Goal: Information Seeking & Learning: Learn about a topic

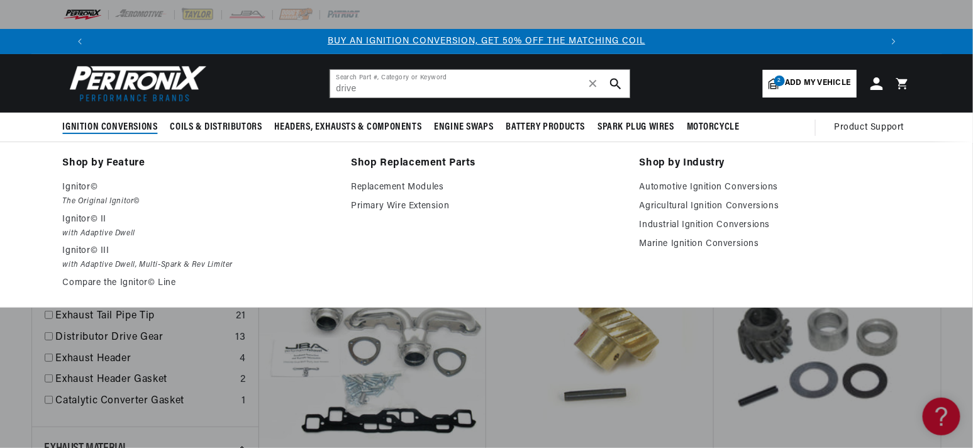
click at [122, 123] on span "Ignition Conversions" at bounding box center [110, 127] width 95 height 13
click at [136, 125] on span "Ignition Conversions" at bounding box center [110, 127] width 95 height 13
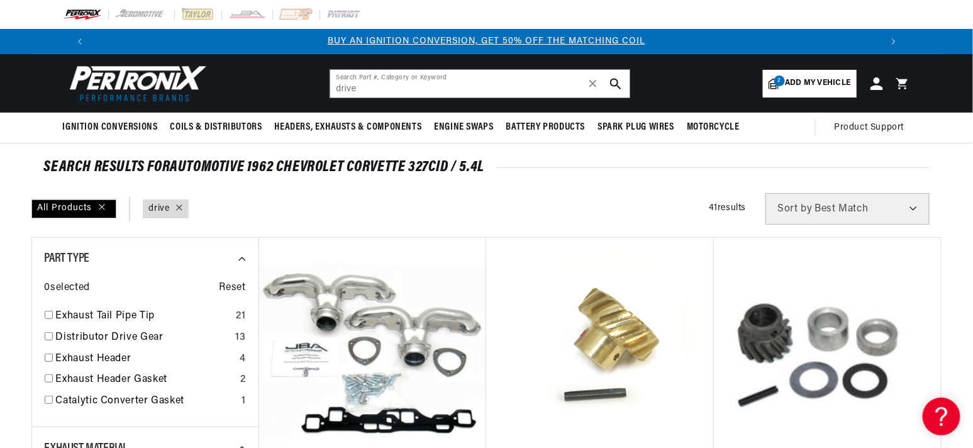
click at [177, 207] on icon at bounding box center [179, 207] width 6 height 6
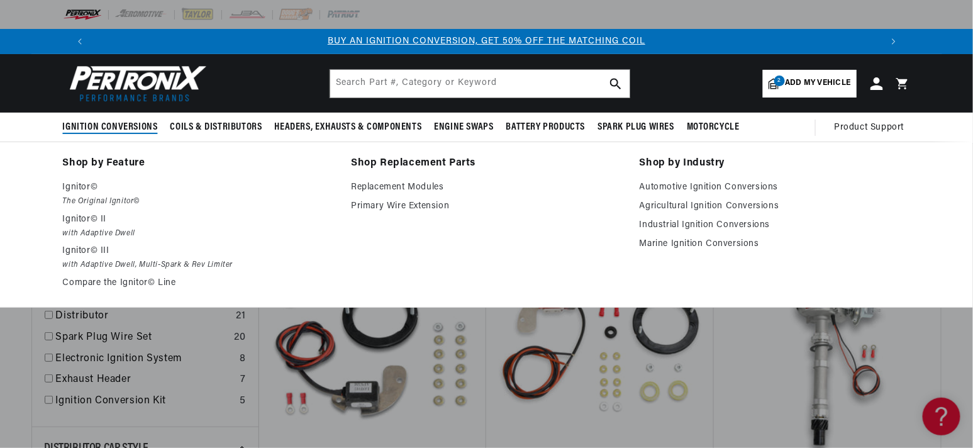
click at [114, 123] on summary "Ignition Conversions" at bounding box center [113, 128] width 101 height 30
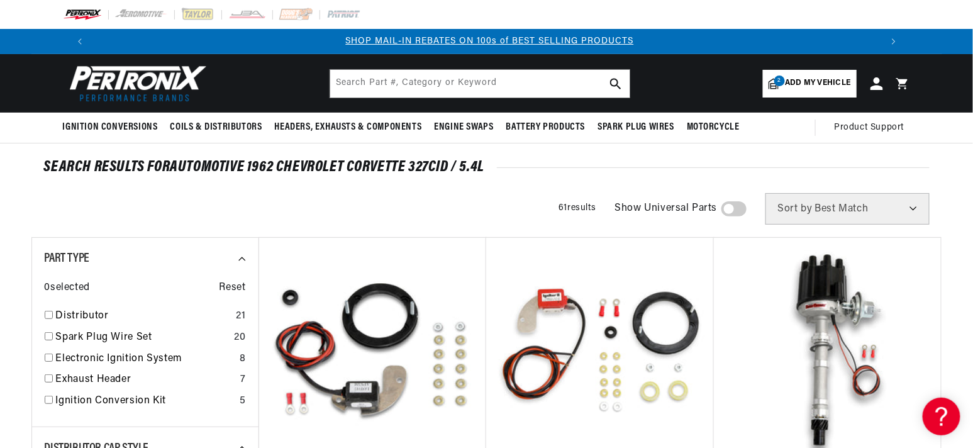
scroll to position [63, 0]
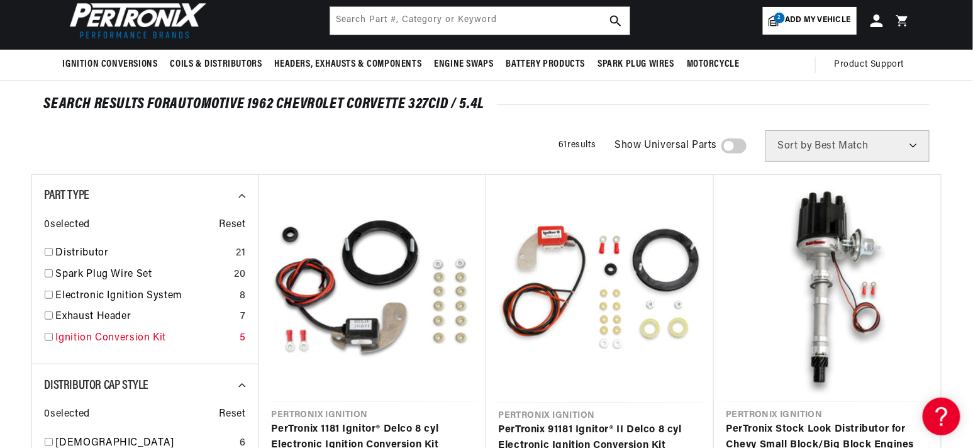
click at [50, 337] on input "checkbox" at bounding box center [49, 337] width 8 height 8
checkbox input "true"
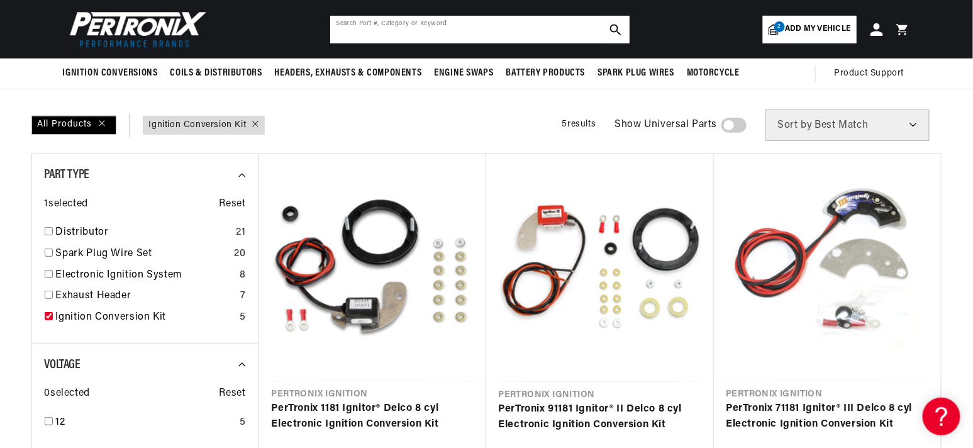
click at [426, 29] on input "text" at bounding box center [479, 30] width 299 height 28
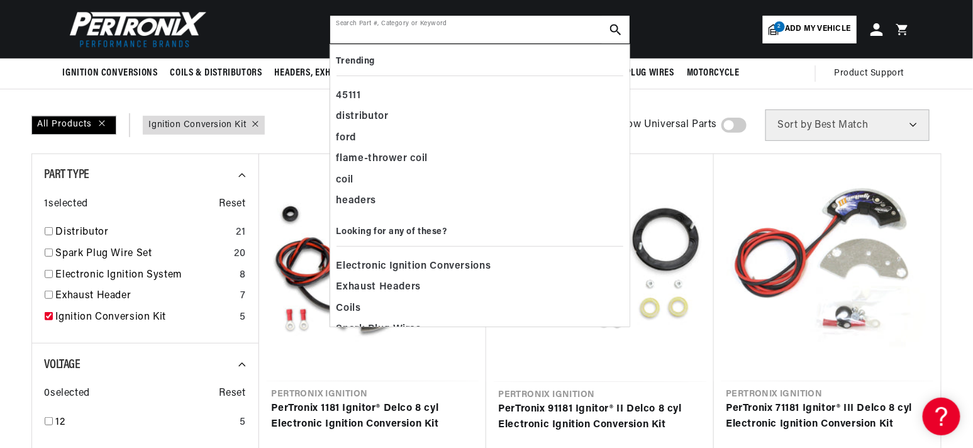
scroll to position [0, 786]
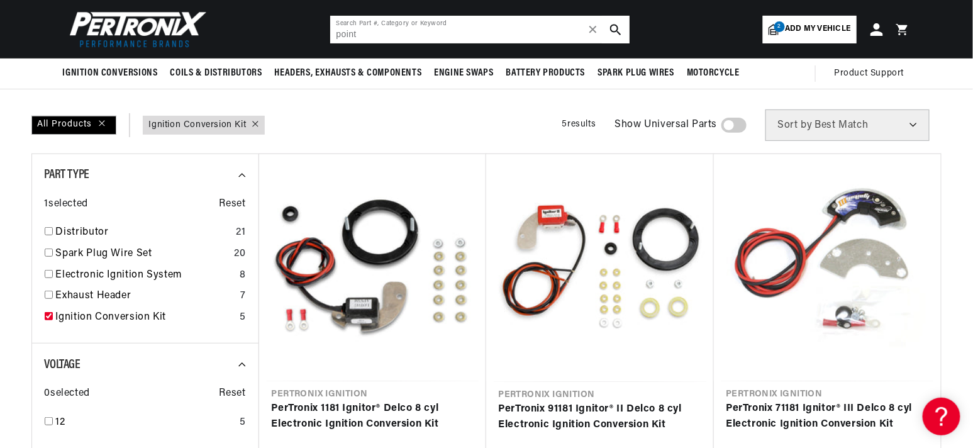
type input "point conversion"
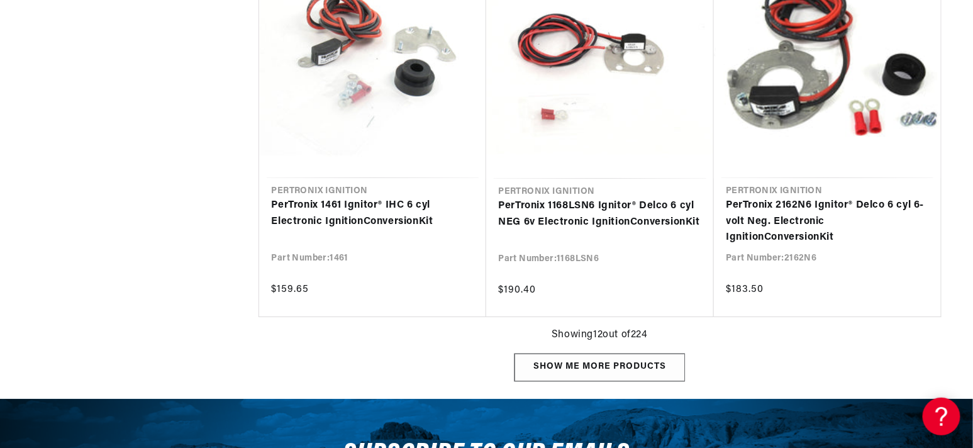
click at [603, 374] on div "Show me more products" at bounding box center [600, 368] width 170 height 28
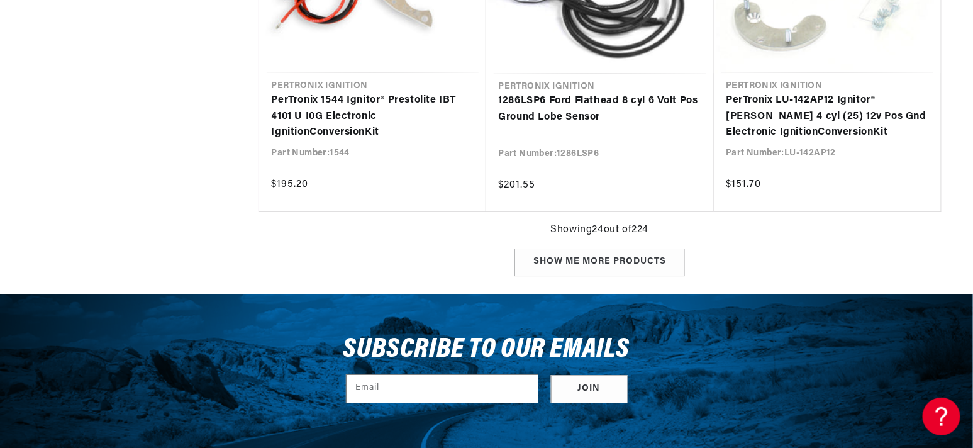
scroll to position [2958, 0]
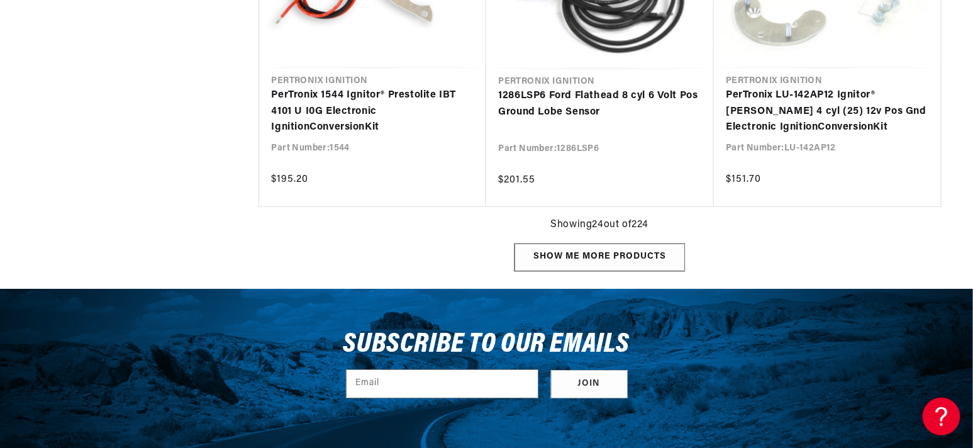
click at [583, 254] on div "Show me more products" at bounding box center [600, 257] width 170 height 28
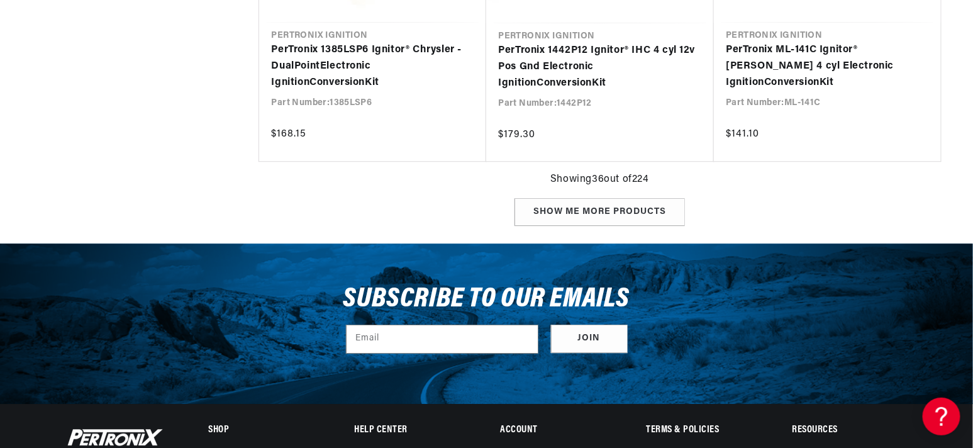
scroll to position [0, 1571]
click at [597, 202] on div "Show me more products" at bounding box center [600, 212] width 170 height 28
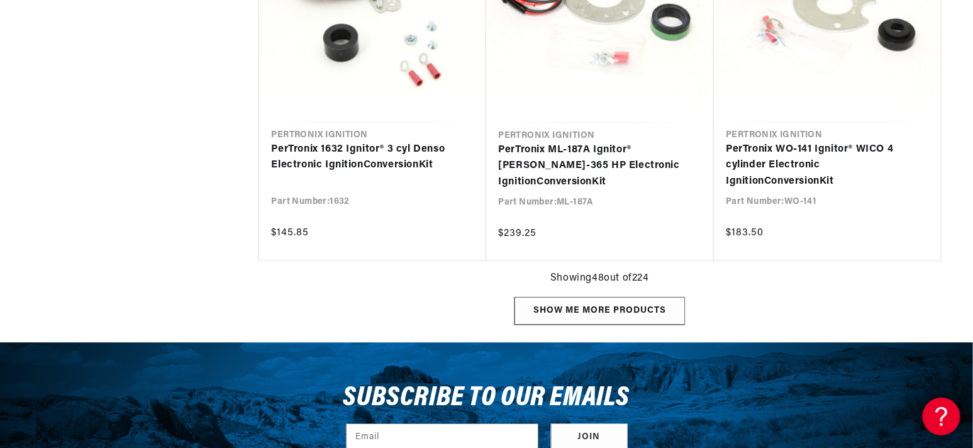
click at [611, 304] on div "Show me more products" at bounding box center [600, 312] width 170 height 28
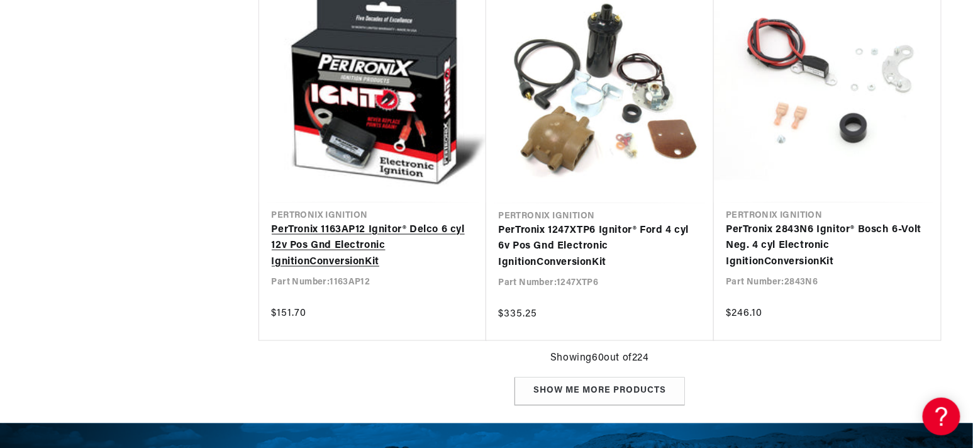
scroll to position [7300, 0]
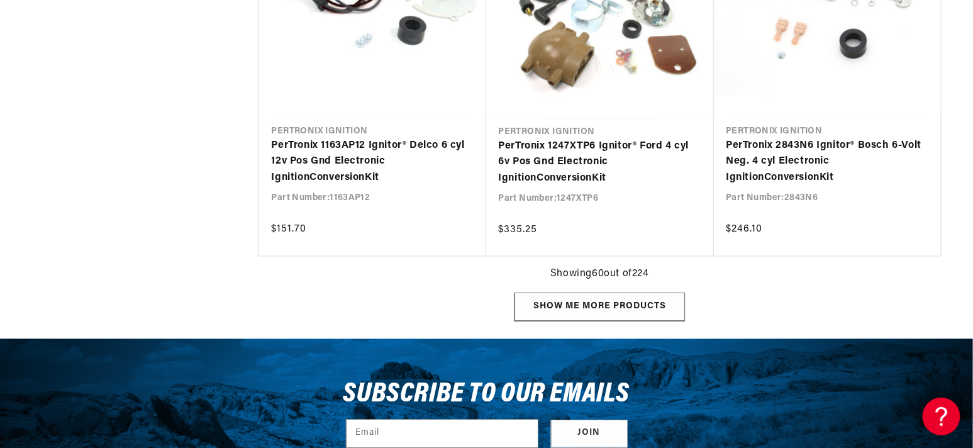
click at [574, 298] on div "Show me more products" at bounding box center [600, 307] width 170 height 28
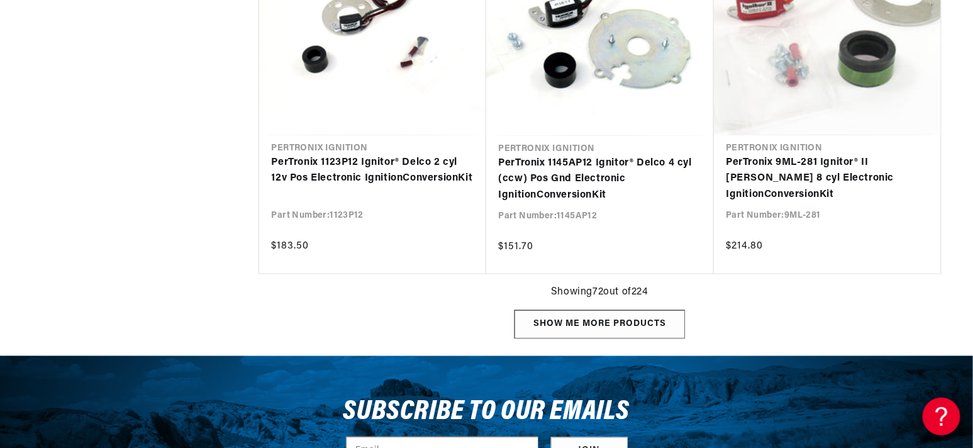
scroll to position [0, 1571]
click at [573, 316] on div "Show me more products" at bounding box center [600, 324] width 170 height 28
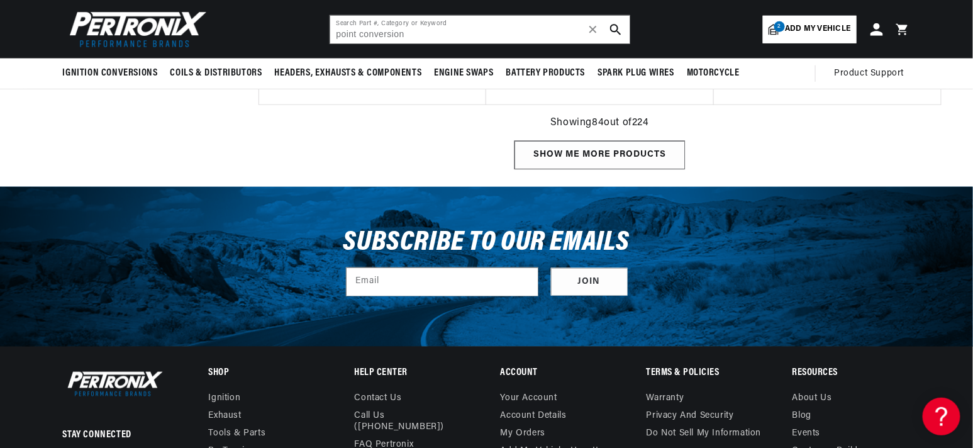
scroll to position [10367, 0]
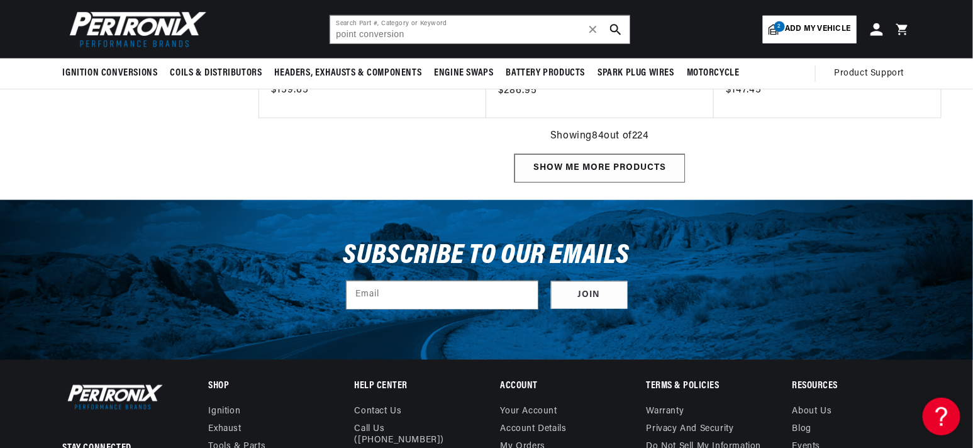
click at [581, 157] on div "Show me more products" at bounding box center [600, 168] width 170 height 28
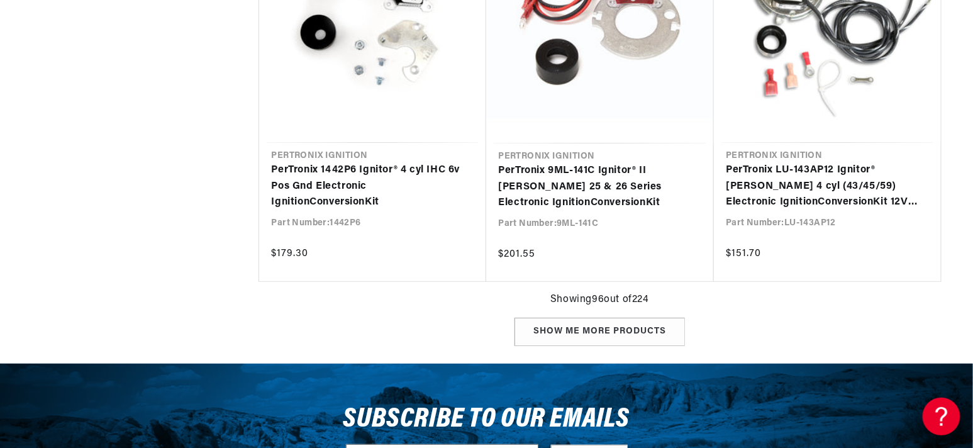
scroll to position [11771, 0]
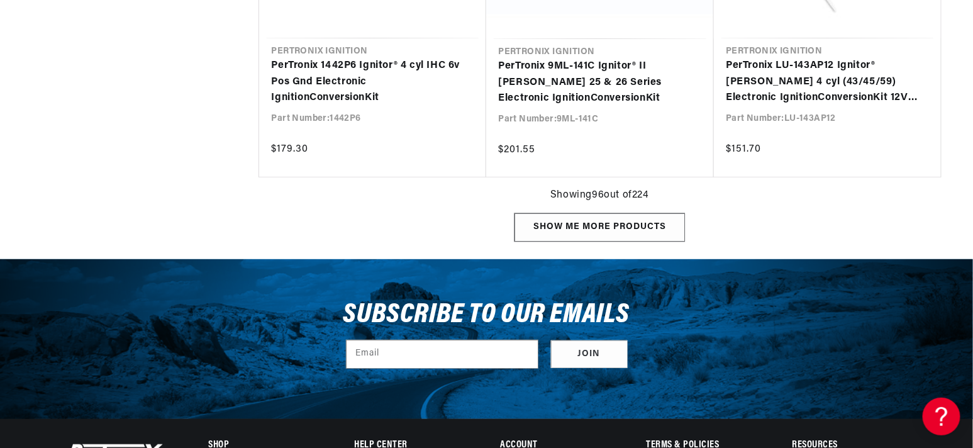
click at [545, 215] on div "Show me more products" at bounding box center [600, 227] width 170 height 28
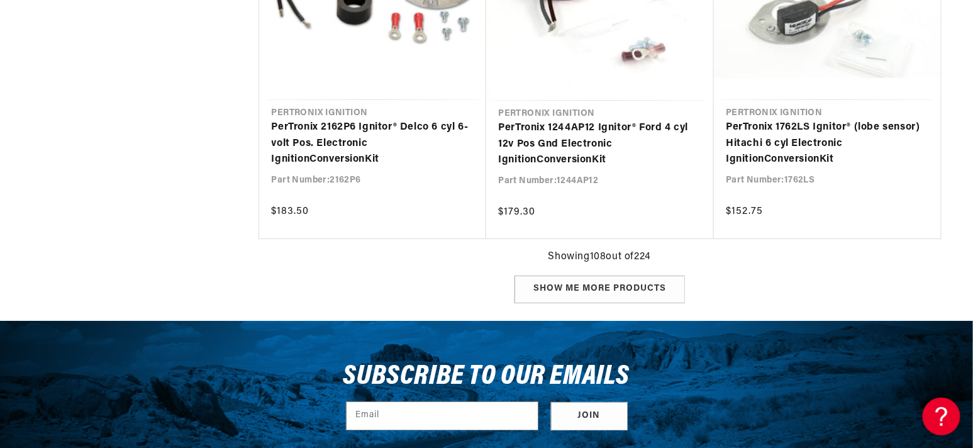
scroll to position [13191, 0]
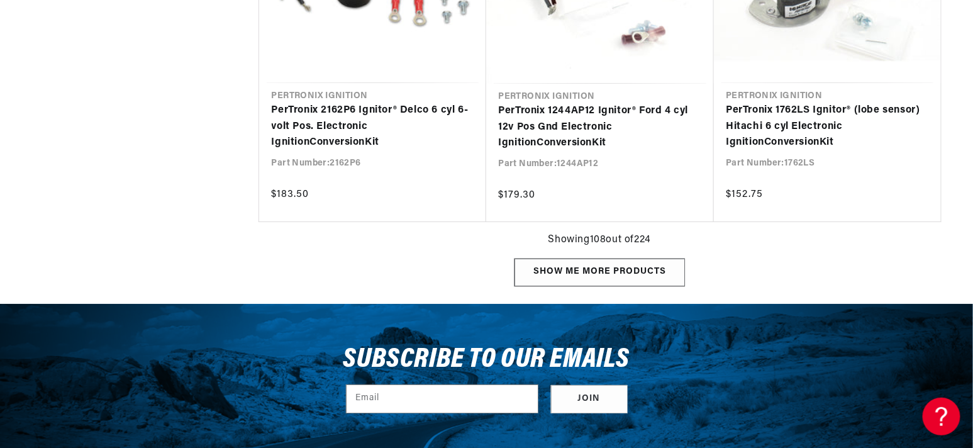
click at [605, 264] on div "Show me more products" at bounding box center [600, 273] width 170 height 28
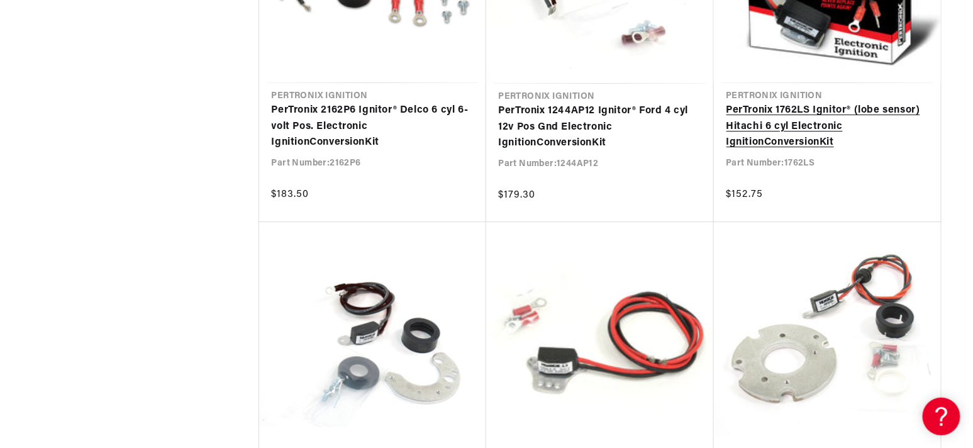
scroll to position [0, 786]
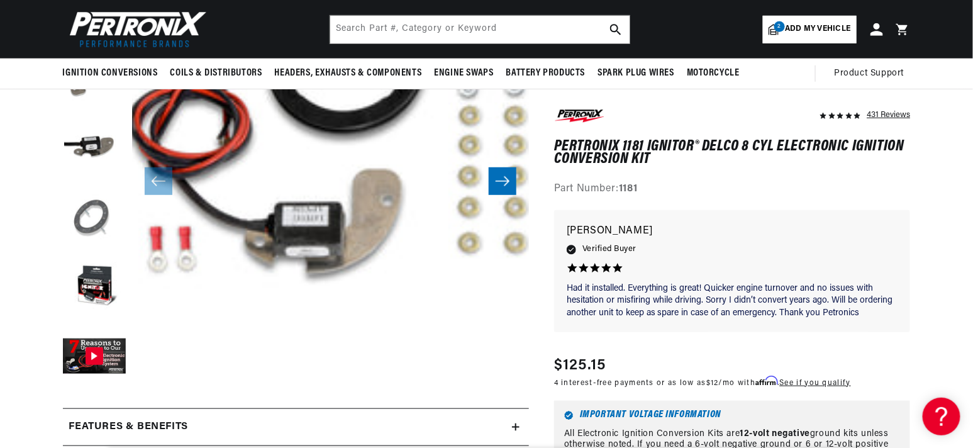
scroll to position [0, 786]
click at [94, 220] on button "Load image 4 in gallery view" at bounding box center [94, 218] width 63 height 63
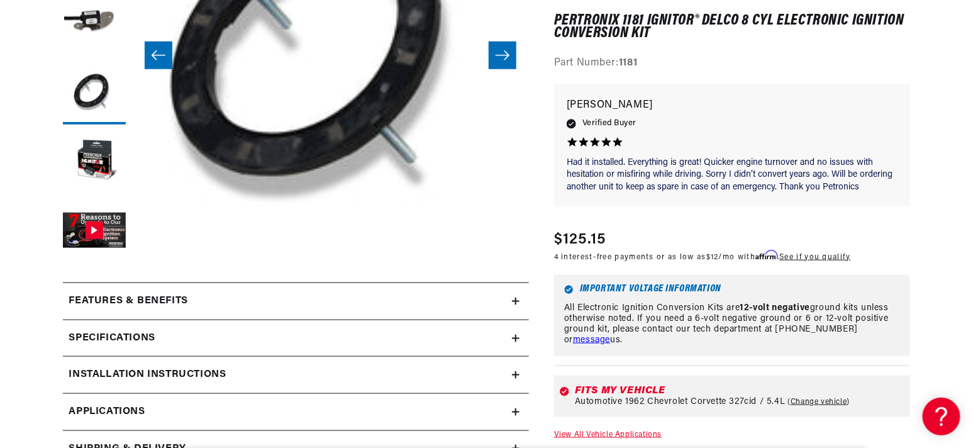
scroll to position [503, 0]
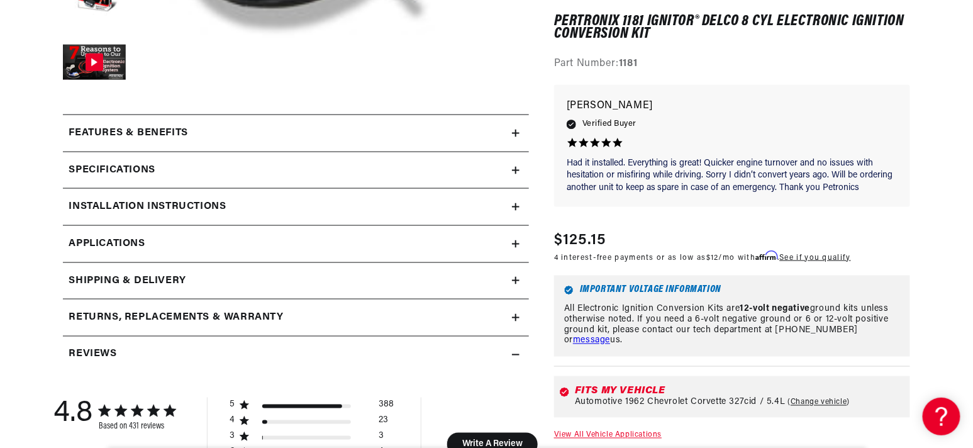
click at [499, 172] on div "Specifications" at bounding box center [287, 170] width 449 height 16
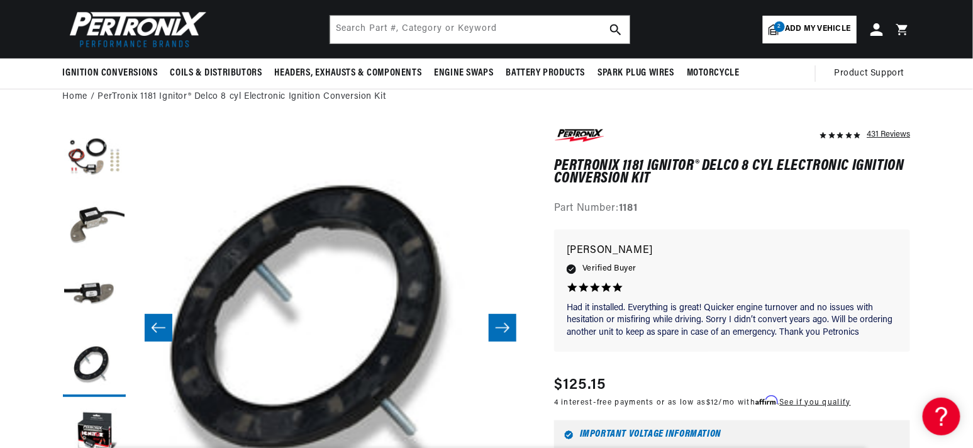
scroll to position [0, 786]
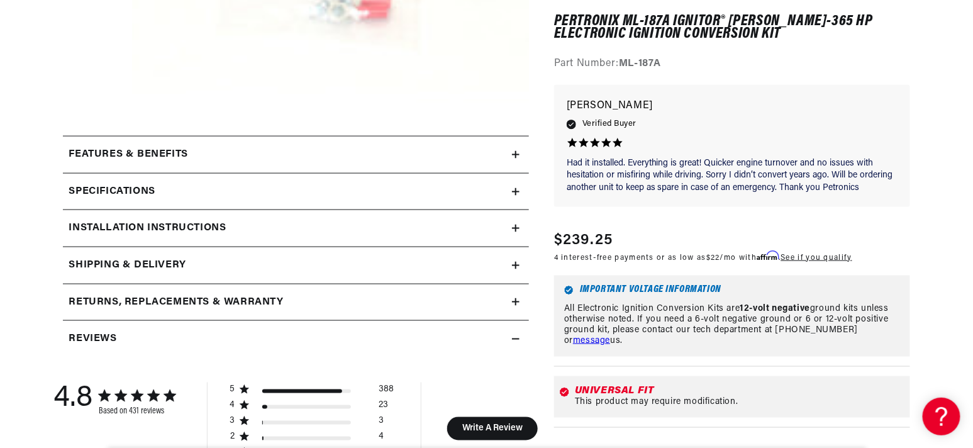
scroll to position [0, 786]
click at [485, 188] on div "Specifications" at bounding box center [287, 192] width 449 height 16
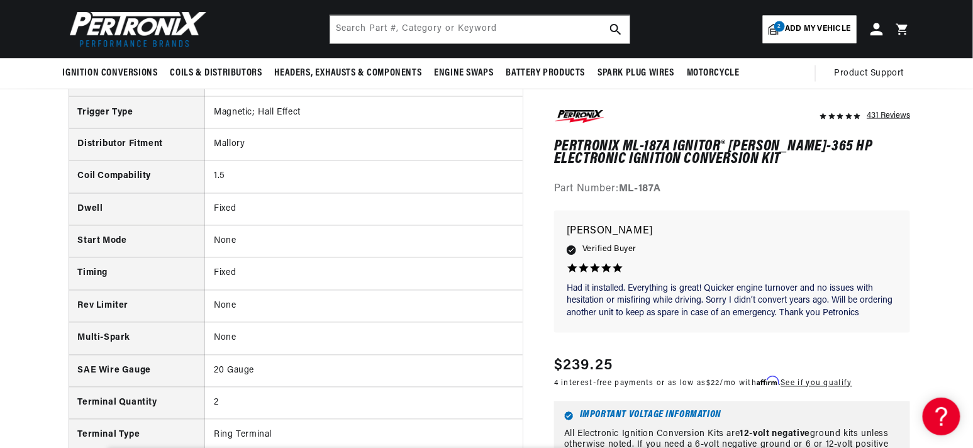
scroll to position [566, 0]
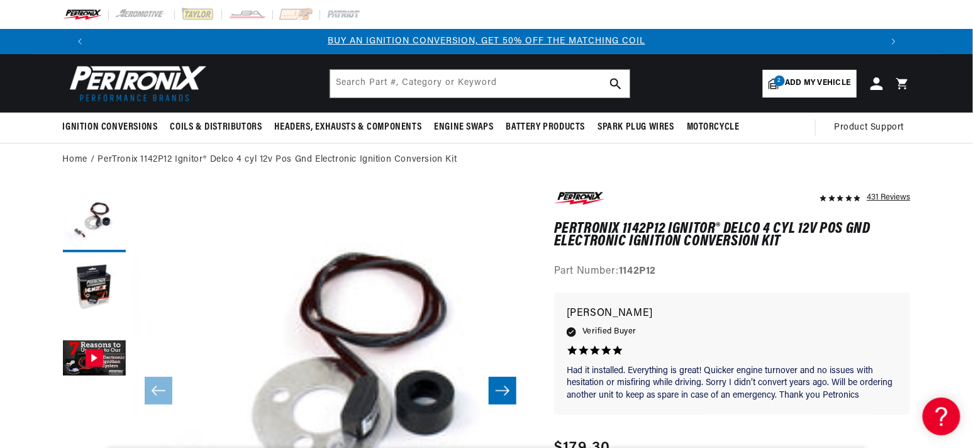
scroll to position [0, 786]
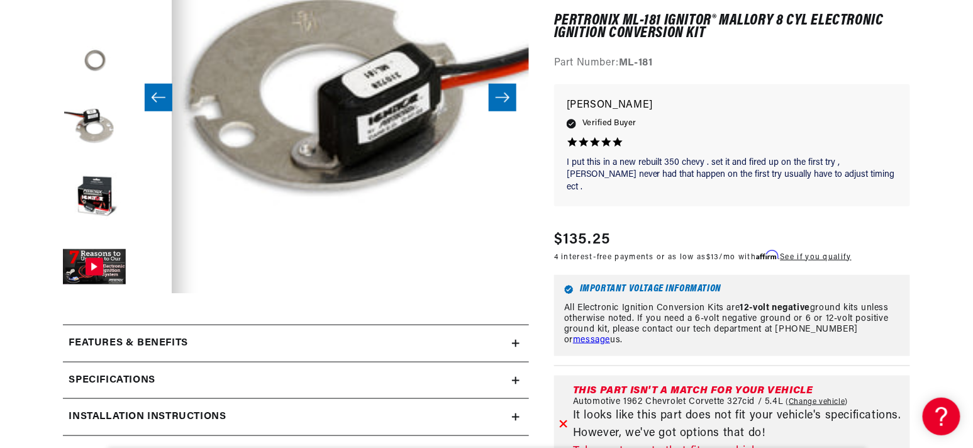
scroll to position [482, 0]
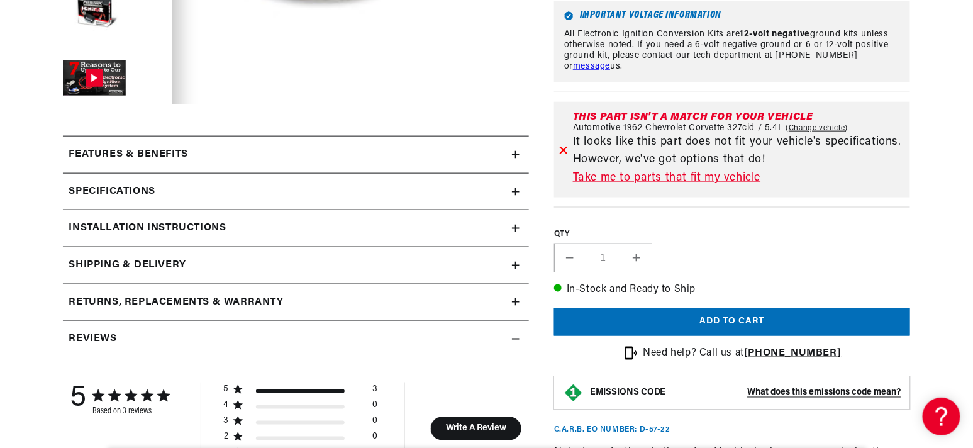
click at [514, 188] on icon at bounding box center [516, 192] width 8 height 8
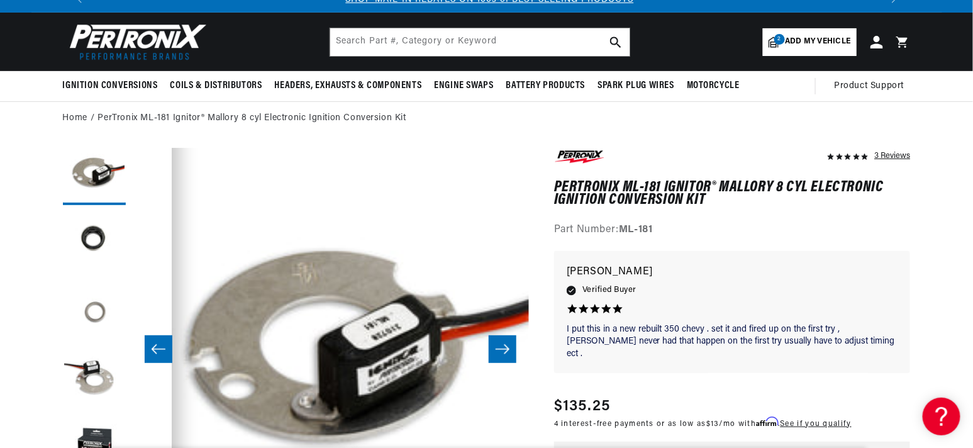
scroll to position [0, 1571]
